Goal: Transaction & Acquisition: Purchase product/service

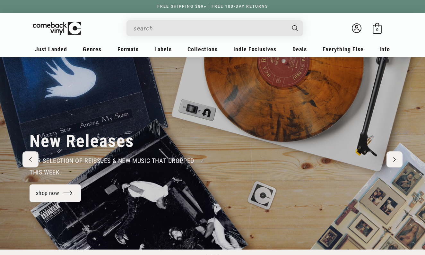
scroll to position [0, 425]
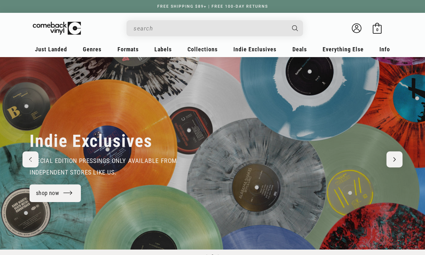
click at [169, 30] on input "When autocomplete results are available use up and down arrows to review and en…" at bounding box center [210, 28] width 152 height 13
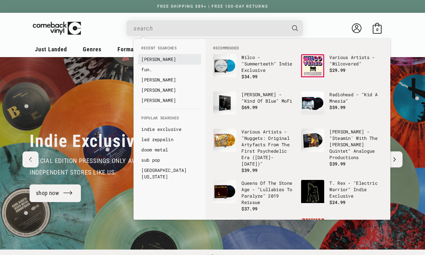
click at [165, 57] on link "jack johnson" at bounding box center [169, 59] width 56 height 6
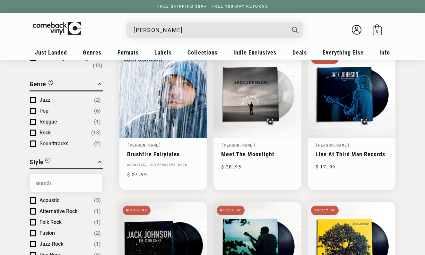
scroll to position [17, 0]
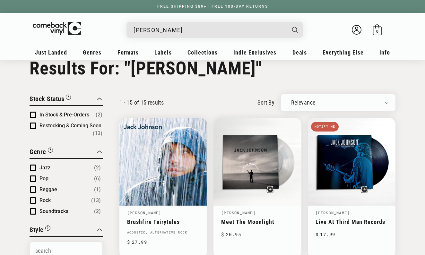
click at [219, 32] on input "[PERSON_NAME]" at bounding box center [210, 29] width 152 height 13
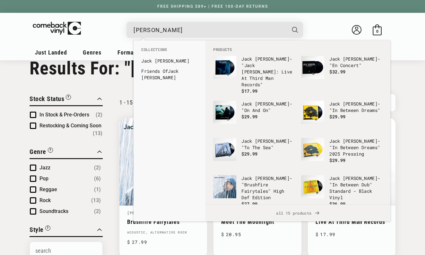
click at [219, 32] on input "[PERSON_NAME]" at bounding box center [210, 29] width 152 height 13
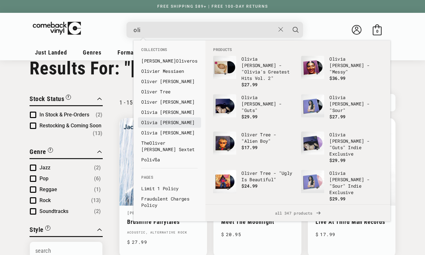
type input "oli"
click at [169, 124] on link "Oli via Rodrigo" at bounding box center [169, 122] width 56 height 6
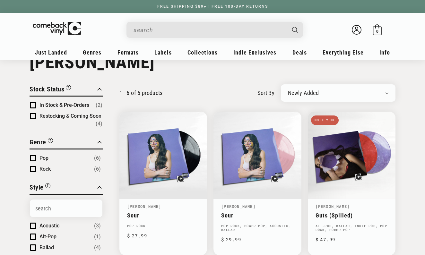
scroll to position [19, 0]
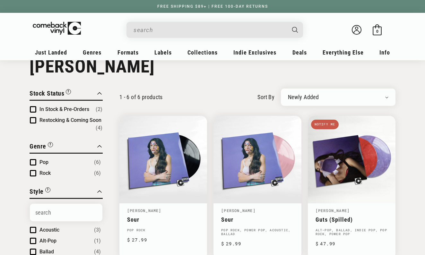
click at [250, 34] on input "When autocomplete results are available use up and down arrows to review and en…" at bounding box center [210, 29] width 152 height 13
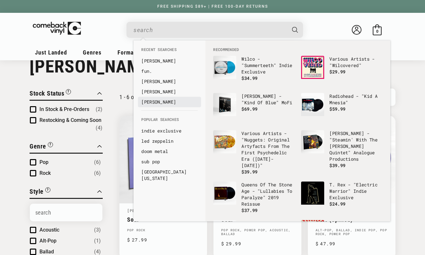
click at [170, 103] on link "billie eilish" at bounding box center [169, 102] width 56 height 6
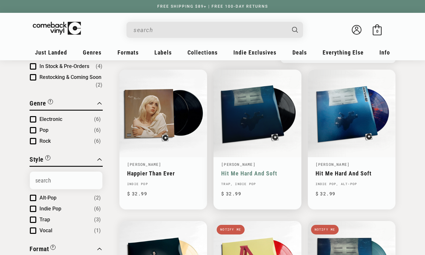
type input "billie eilish"
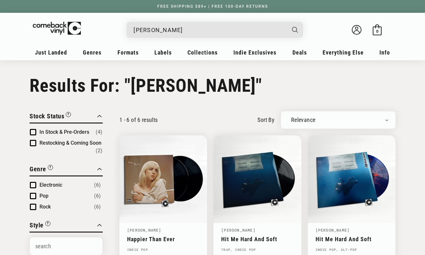
click at [201, 26] on input "billie eilish" at bounding box center [210, 29] width 152 height 13
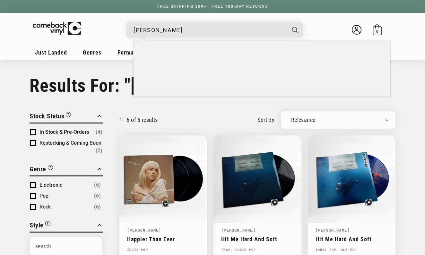
click at [201, 26] on input "billie eilish" at bounding box center [210, 29] width 152 height 13
click at [201, 26] on input "[PERSON_NAME]" at bounding box center [210, 29] width 152 height 13
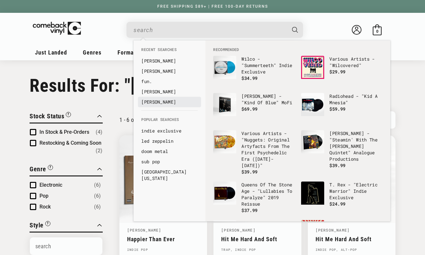
click at [162, 101] on link "[PERSON_NAME]" at bounding box center [169, 102] width 56 height 6
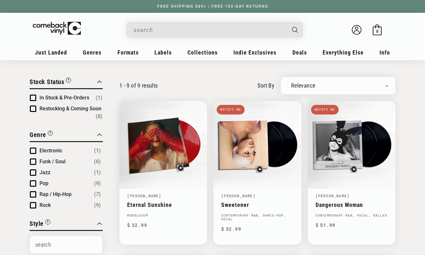
type input "[PERSON_NAME]"
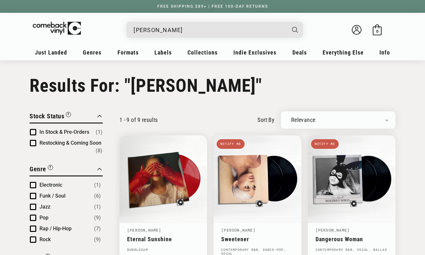
click at [222, 25] on input "[PERSON_NAME]" at bounding box center [210, 29] width 152 height 13
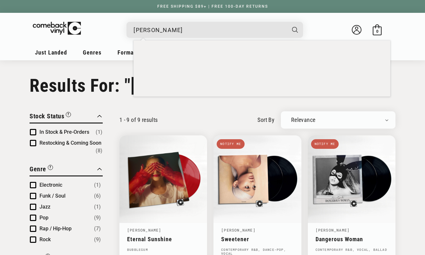
click at [222, 25] on input "[PERSON_NAME]" at bounding box center [210, 29] width 152 height 13
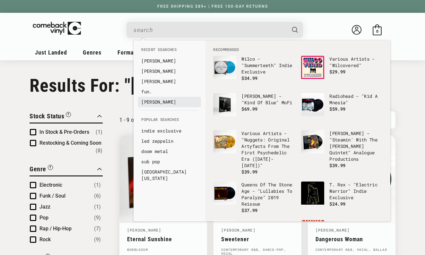
click at [168, 101] on link "[PERSON_NAME]" at bounding box center [169, 102] width 56 height 6
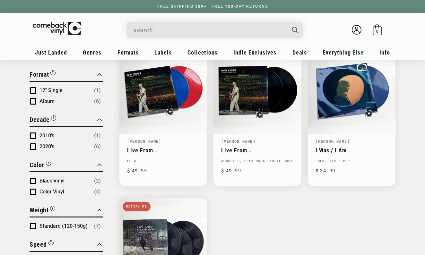
type input "[PERSON_NAME]"
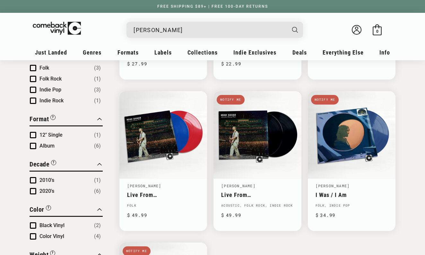
scroll to position [195, 0]
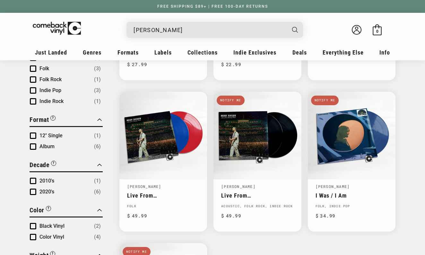
click at [220, 30] on input "[PERSON_NAME]" at bounding box center [210, 29] width 152 height 13
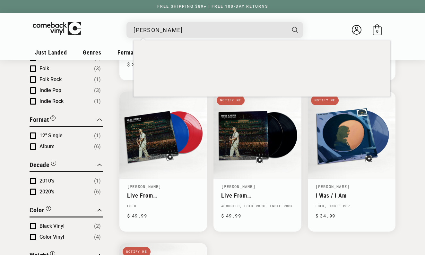
click at [220, 30] on input "[PERSON_NAME]" at bounding box center [210, 29] width 152 height 13
click at [220, 30] on input "noah kahan" at bounding box center [210, 29] width 152 height 13
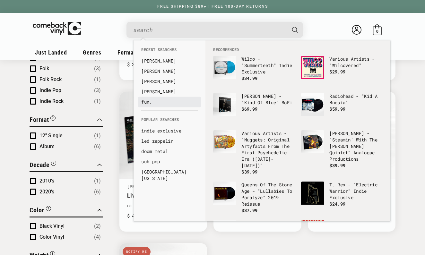
click at [147, 102] on link "fun." at bounding box center [169, 102] width 56 height 6
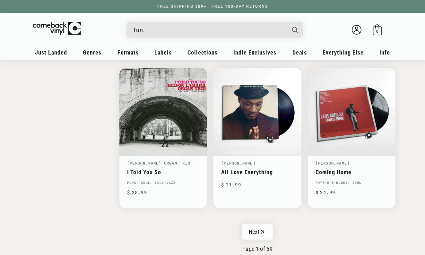
scroll to position [992, 0]
click at [208, 27] on input "fun." at bounding box center [210, 29] width 152 height 13
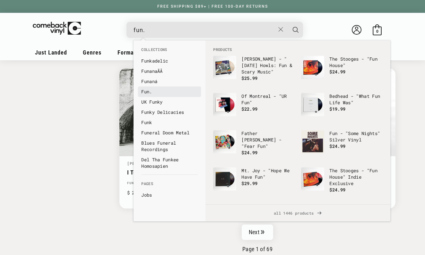
type input "fun."
click at [169, 94] on link "Fun." at bounding box center [169, 92] width 56 height 6
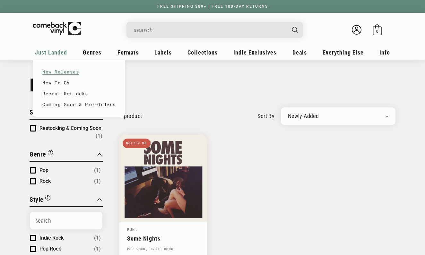
click at [50, 74] on link "New Releases" at bounding box center [78, 71] width 73 height 11
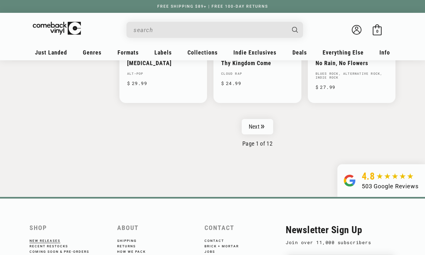
scroll to position [1095, 0]
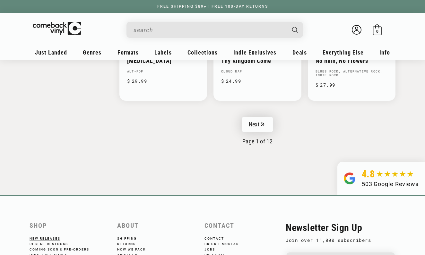
click at [252, 124] on link "Next" at bounding box center [257, 124] width 31 height 15
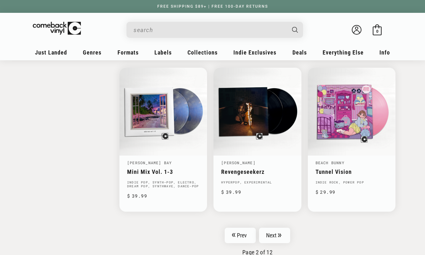
scroll to position [987, 0]
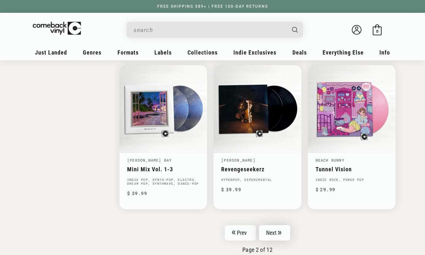
click at [277, 233] on link "Next" at bounding box center [274, 232] width 31 height 15
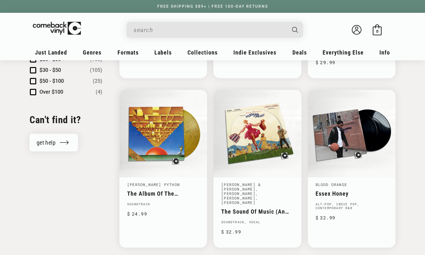
scroll to position [667, 0]
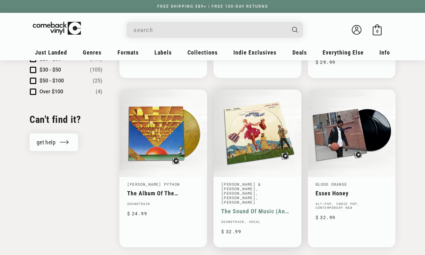
click at [234, 195] on link ", [PERSON_NAME]" at bounding box center [239, 196] width 37 height 10
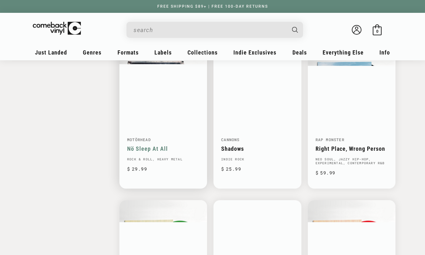
scroll to position [881, 0]
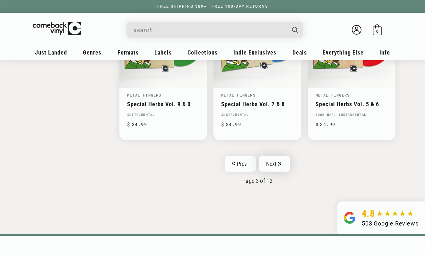
click at [279, 162] on icon "Pagination" at bounding box center [280, 164] width 4 height 4
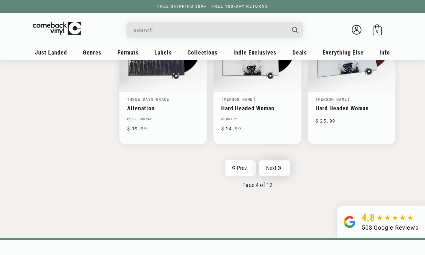
click at [270, 174] on link "Next" at bounding box center [274, 168] width 31 height 15
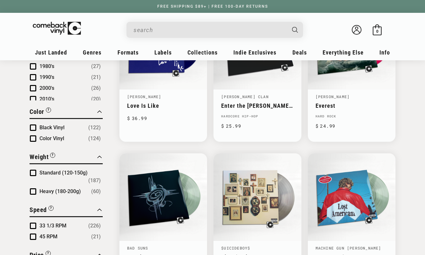
scroll to position [444, 0]
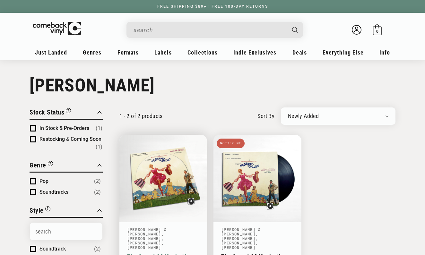
scroll to position [17, 0]
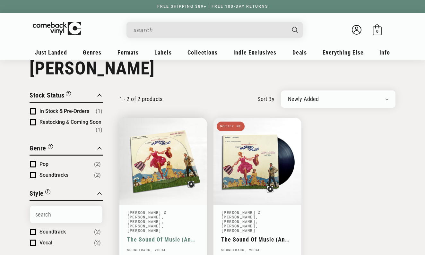
click at [193, 236] on link "The Sound Of Music (An Original Soundtrack Recording)" at bounding box center [163, 239] width 72 height 7
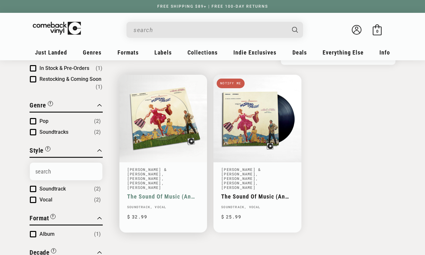
scroll to position [60, 0]
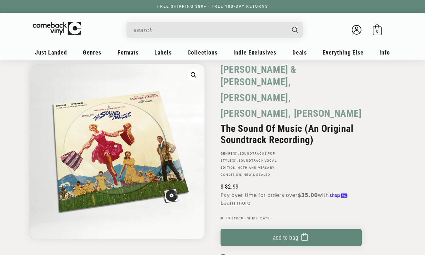
scroll to position [30, 0]
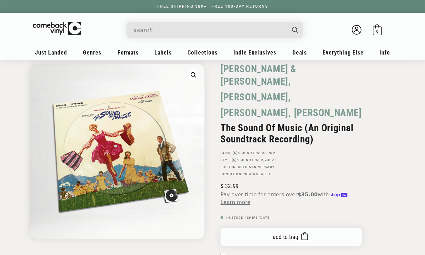
click at [285, 228] on button "Add to bag Added to bag" at bounding box center [291, 237] width 141 height 18
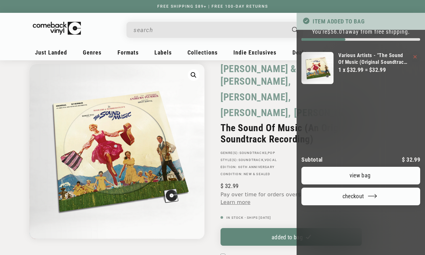
click at [415, 56] on icon "Your bag" at bounding box center [414, 56] width 3 height 3
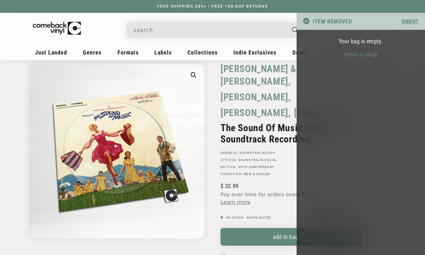
click at [276, 222] on div at bounding box center [212, 127] width 425 height 255
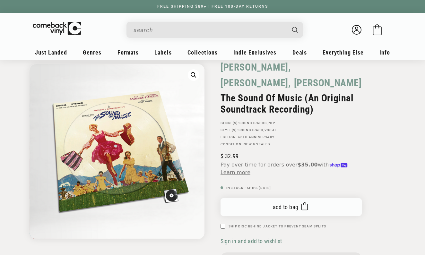
click at [288, 204] on span "Add to bag" at bounding box center [286, 207] width 26 height 7
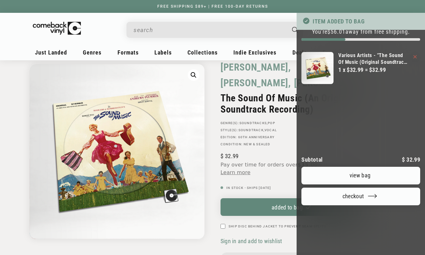
click at [213, 74] on div at bounding box center [212, 127] width 425 height 255
